Goal: Find contact information: Find contact information

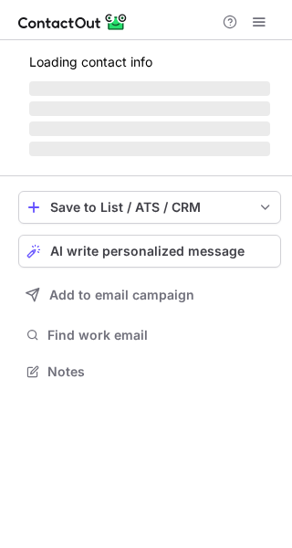
scroll to position [369, 292]
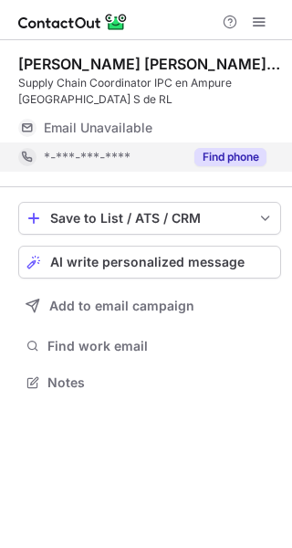
click at [220, 156] on button "Find phone" at bounding box center [230, 157] width 72 height 18
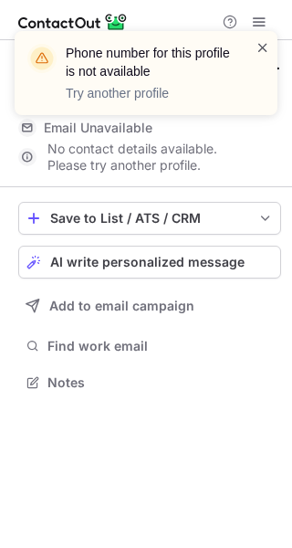
click at [263, 47] on span at bounding box center [263, 47] width 15 height 18
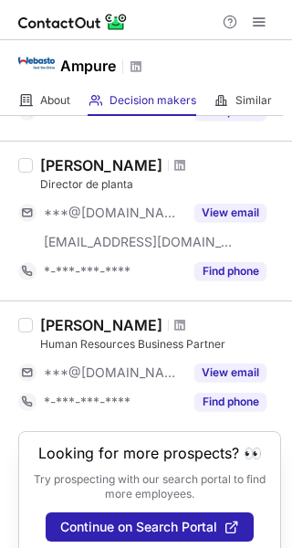
scroll to position [1440, 0]
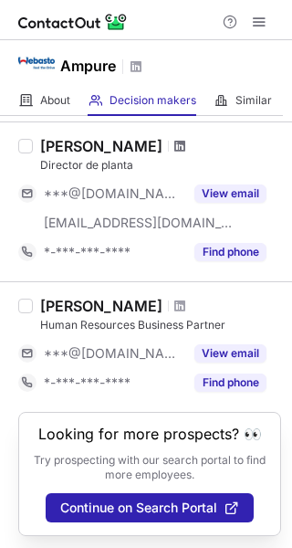
click at [174, 142] on span at bounding box center [179, 146] width 11 height 15
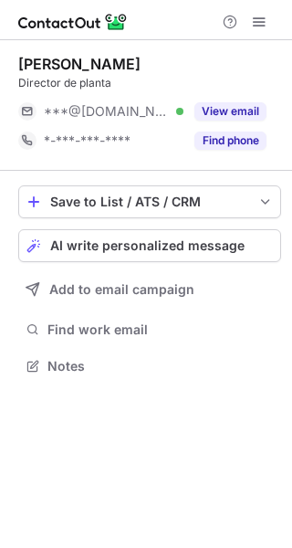
scroll to position [8, 9]
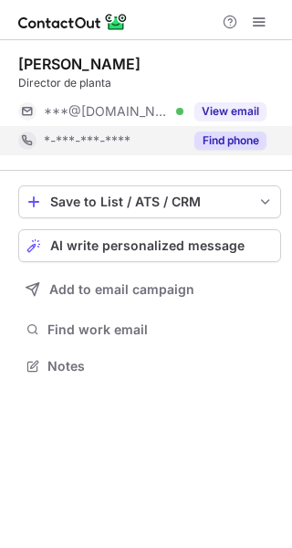
click at [233, 133] on button "Find phone" at bounding box center [230, 140] width 72 height 18
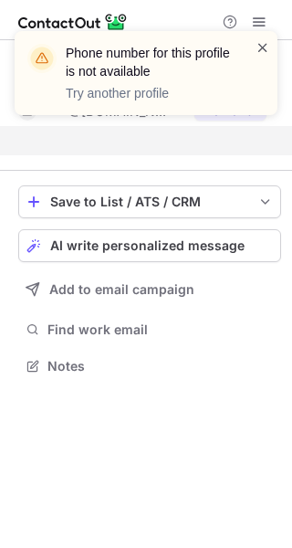
click at [265, 43] on span at bounding box center [263, 47] width 15 height 18
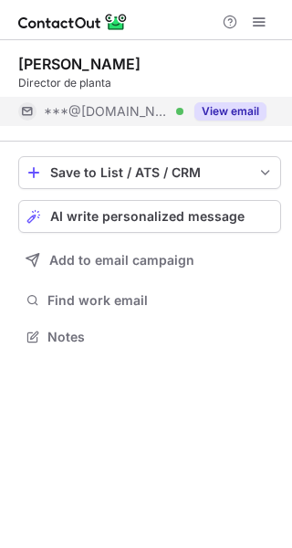
click at [223, 109] on button "View email" at bounding box center [230, 111] width 72 height 18
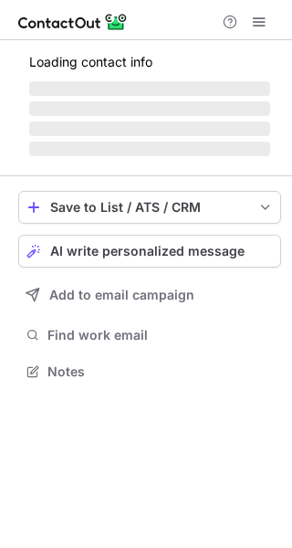
scroll to position [8, 9]
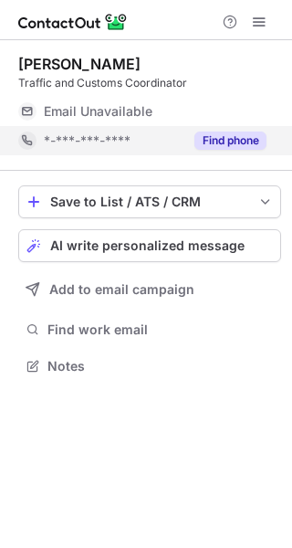
click at [226, 140] on button "Find phone" at bounding box center [230, 140] width 72 height 18
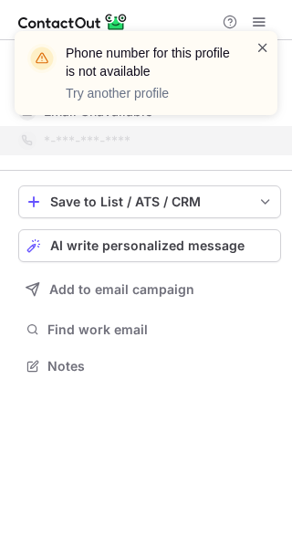
click at [264, 48] on span at bounding box center [263, 47] width 15 height 18
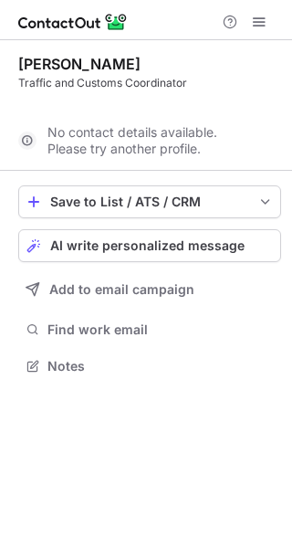
scroll to position [323, 292]
